Goal: Find specific page/section: Find specific page/section

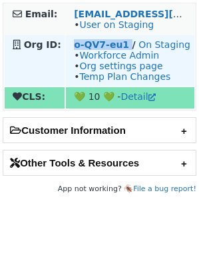
drag, startPoint x: 67, startPoint y: 47, endPoint x: 125, endPoint y: 45, distance: 57.9
click at [125, 45] on td "o-QV7-eu1 / On Staging • Workforce Admin • Org settings page • Temp Plan Changes" at bounding box center [130, 60] width 128 height 51
copy td "o-QV7-eu1"
